Goal: Task Accomplishment & Management: Use online tool/utility

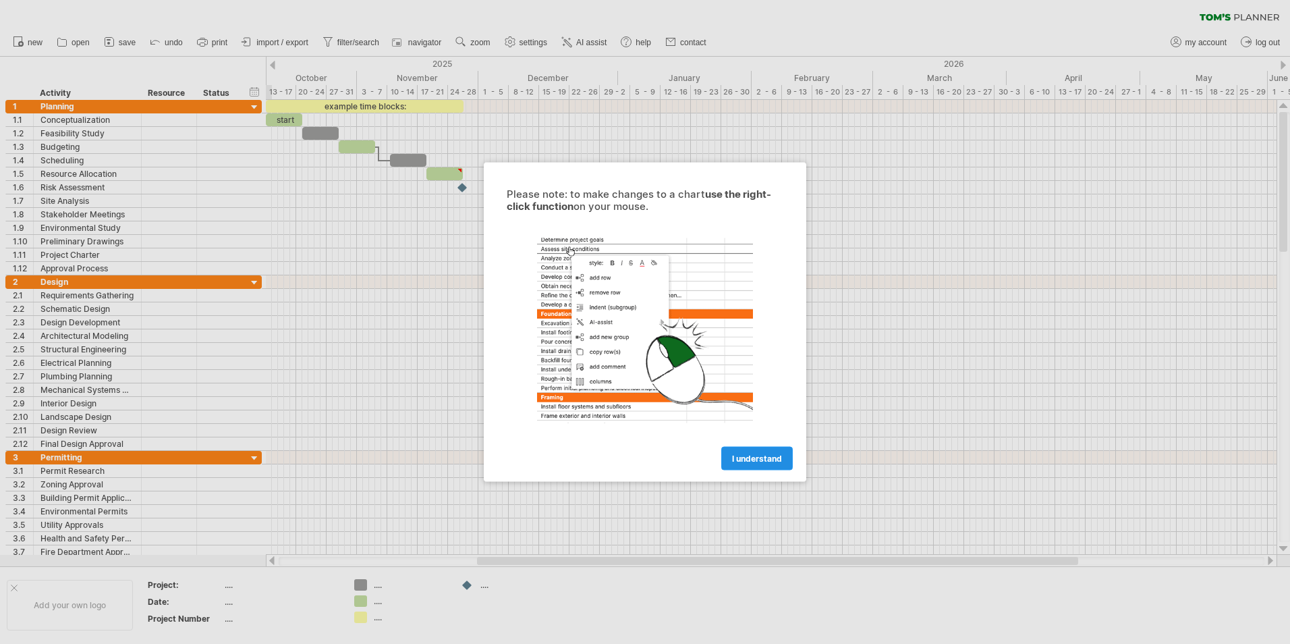
click at [737, 463] on span "I understand" at bounding box center [757, 459] width 50 height 10
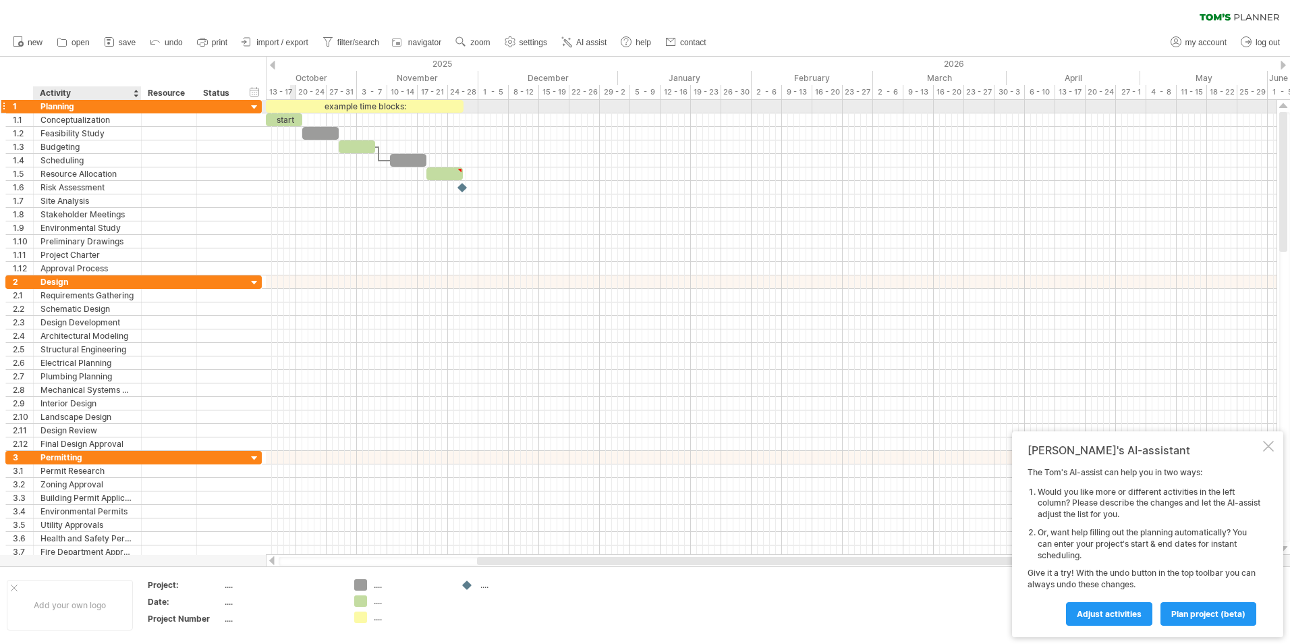
click at [129, 105] on div "Planning" at bounding box center [87, 106] width 94 height 13
click at [128, 105] on input "********" at bounding box center [87, 106] width 94 height 13
click at [288, 93] on div "13 - 17" at bounding box center [281, 92] width 30 height 14
click at [285, 93] on div "13 - 17" at bounding box center [281, 92] width 30 height 14
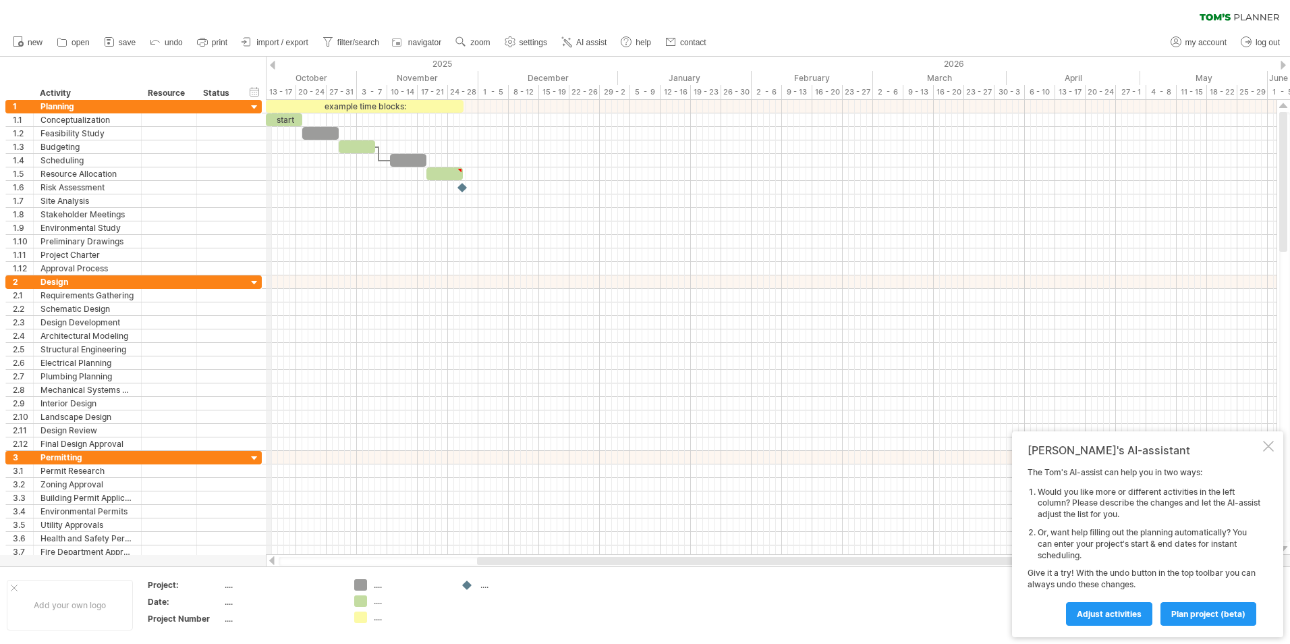
click at [273, 63] on div at bounding box center [272, 65] width 5 height 9
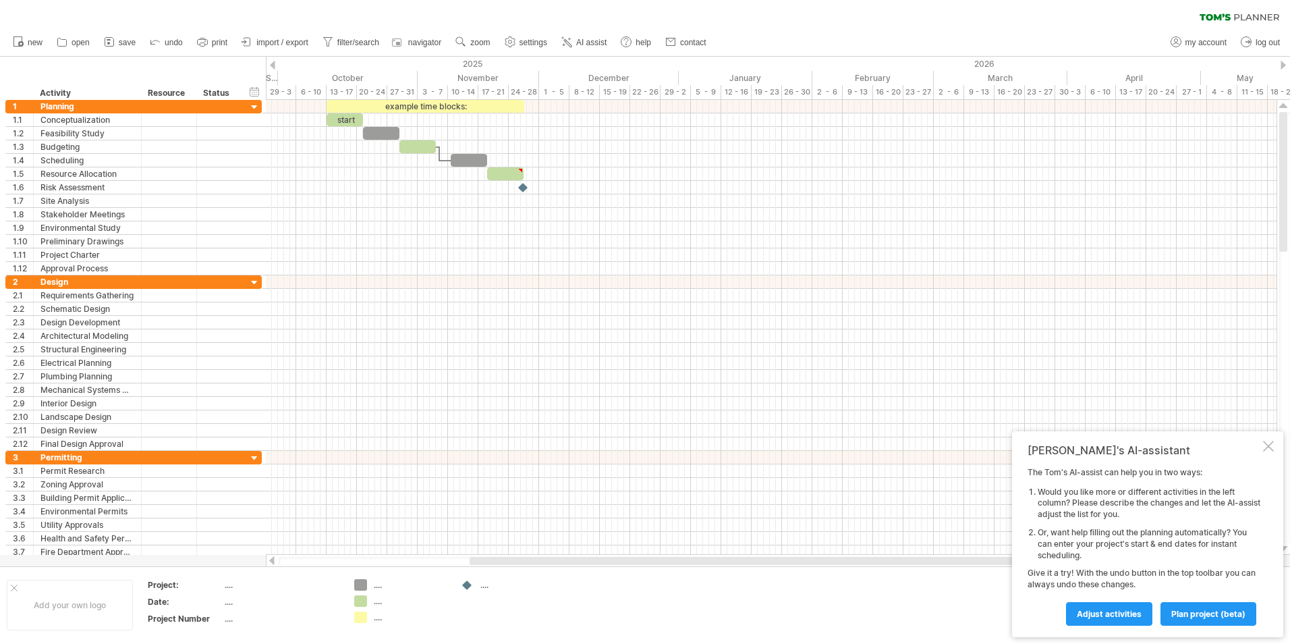
click at [273, 63] on div at bounding box center [272, 65] width 5 height 9
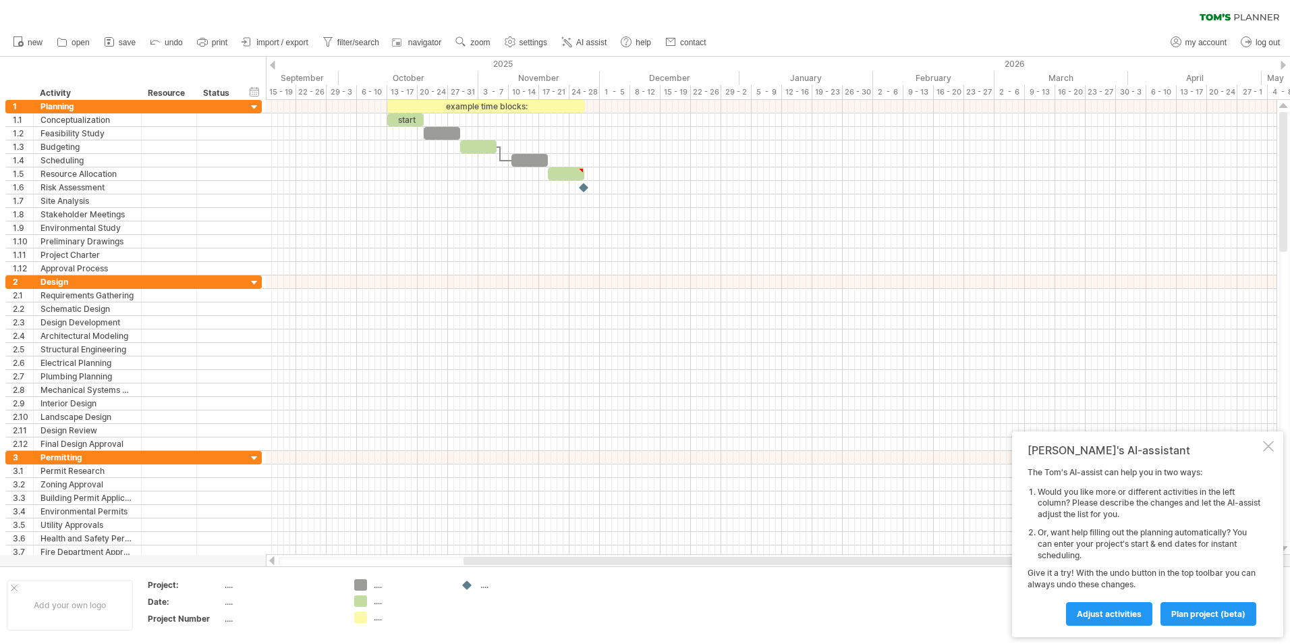
click at [1282, 66] on div at bounding box center [1283, 65] width 5 height 9
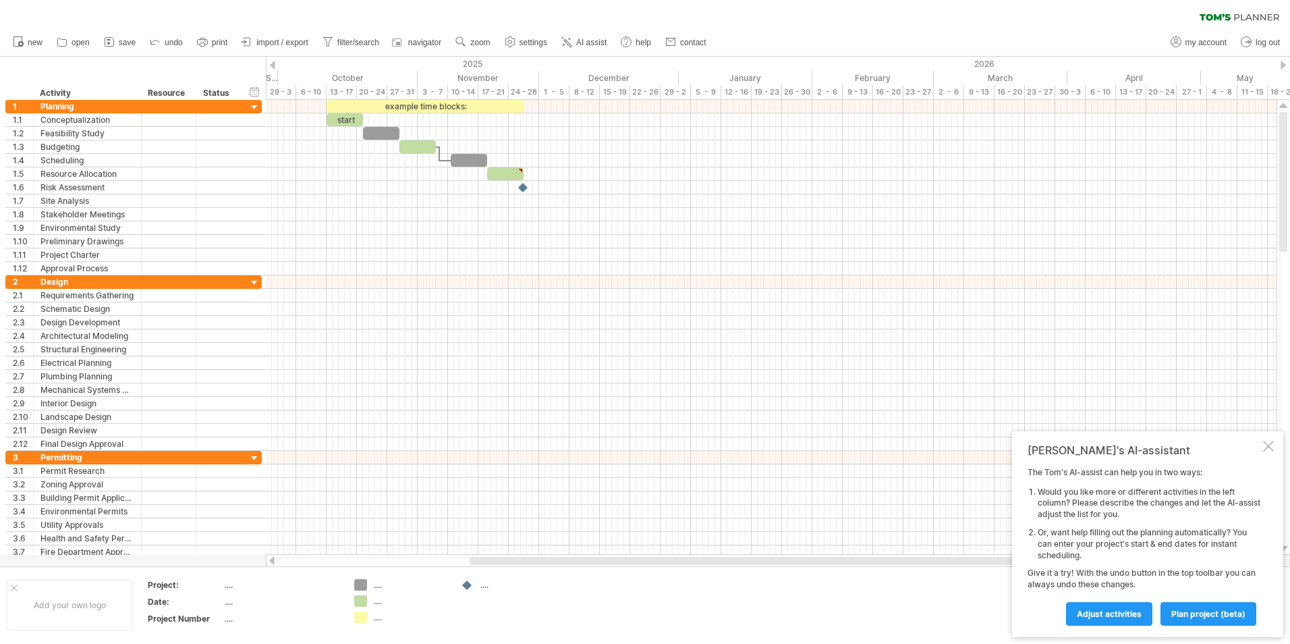
click at [1281, 65] on div at bounding box center [1283, 65] width 5 height 9
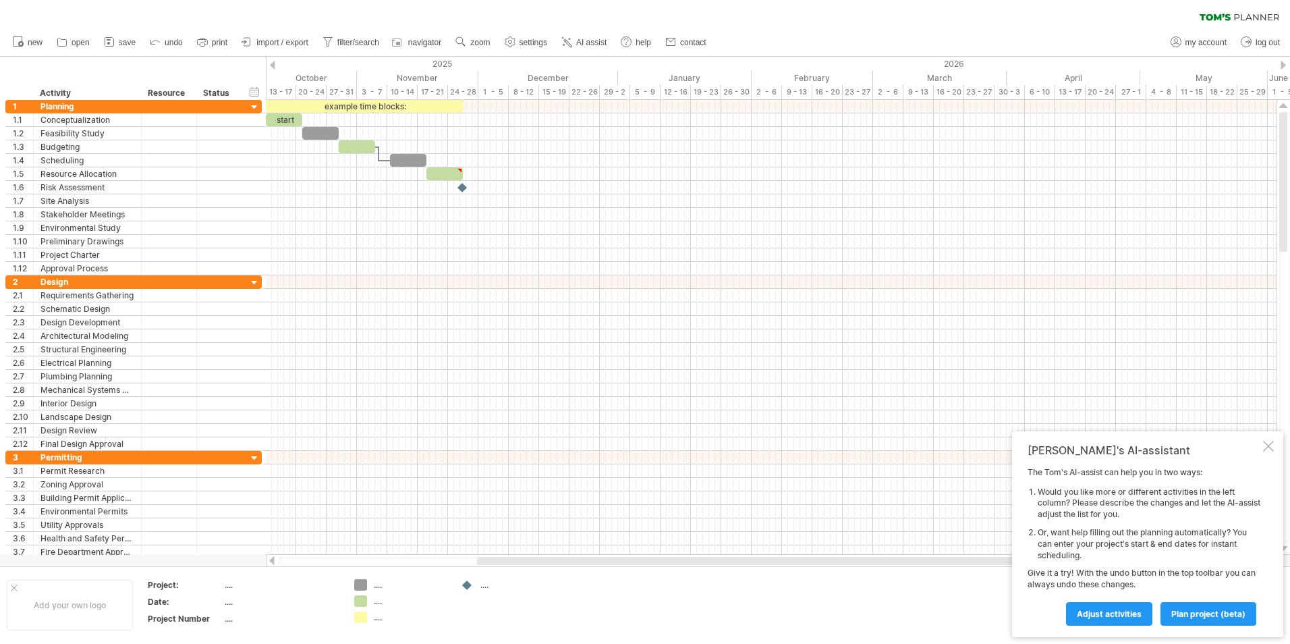
click at [273, 66] on div at bounding box center [272, 65] width 5 height 9
